Goal: Transaction & Acquisition: Purchase product/service

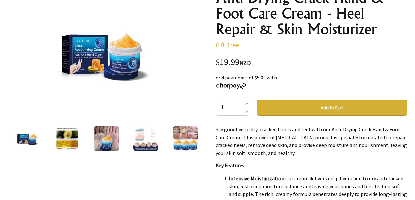
scroll to position [99, 0]
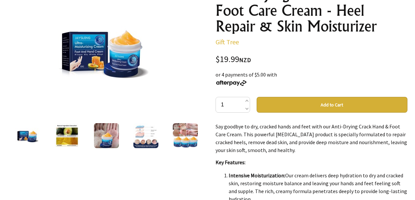
click at [143, 143] on img at bounding box center [145, 135] width 25 height 25
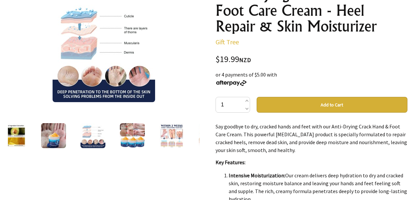
scroll to position [66, 0]
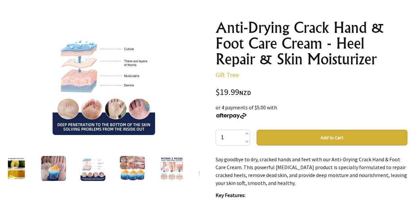
click at [169, 171] on img at bounding box center [171, 168] width 25 height 25
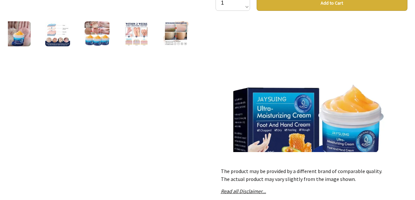
scroll to position [99, 0]
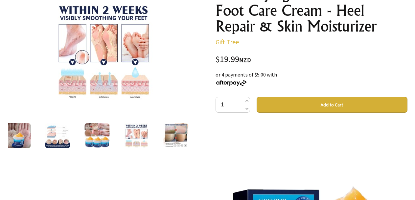
click at [53, 136] on img at bounding box center [57, 135] width 25 height 25
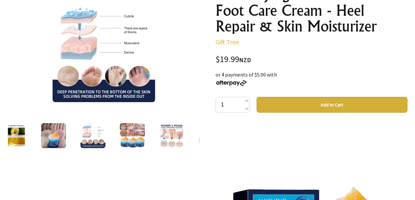
click at [49, 136] on img at bounding box center [53, 135] width 25 height 25
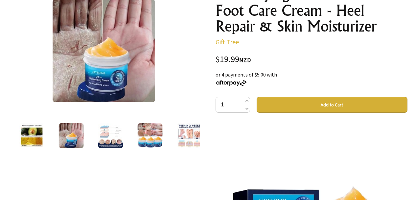
click at [33, 137] on img at bounding box center [31, 135] width 25 height 25
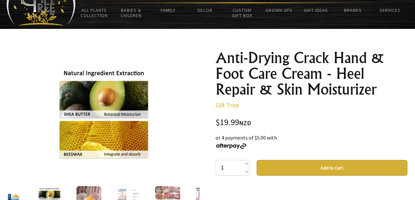
scroll to position [33, 0]
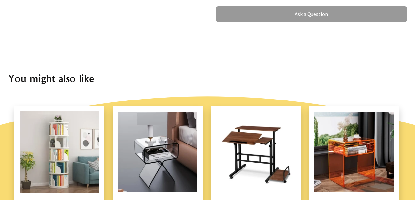
scroll to position [592, 0]
